Goal: Communication & Community: Participate in discussion

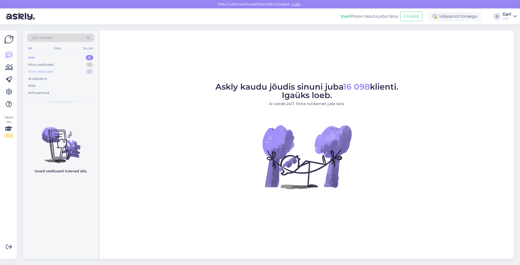
click at [80, 68] on div "Tiimi vestlused 0" at bounding box center [60, 71] width 67 height 7
click at [67, 92] on div "Arhiveeritud" at bounding box center [60, 92] width 67 height 7
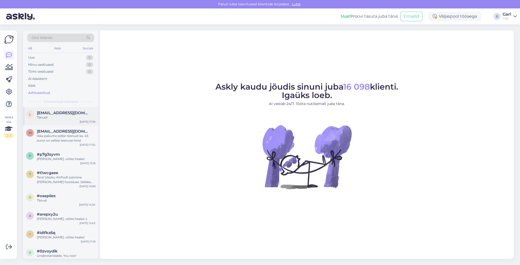
click at [67, 118] on div "Tänud!" at bounding box center [66, 117] width 58 height 5
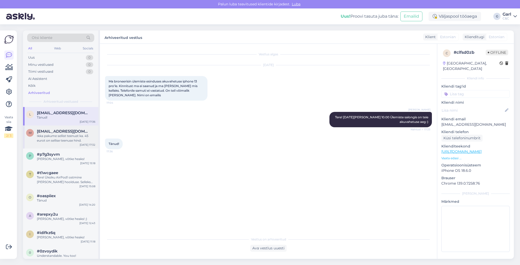
click at [63, 137] on div "Ikka pakume sellist teenust ka. 45 eurot on sellise teenuse hind." at bounding box center [66, 138] width 58 height 9
